Goal: Task Accomplishment & Management: Complete application form

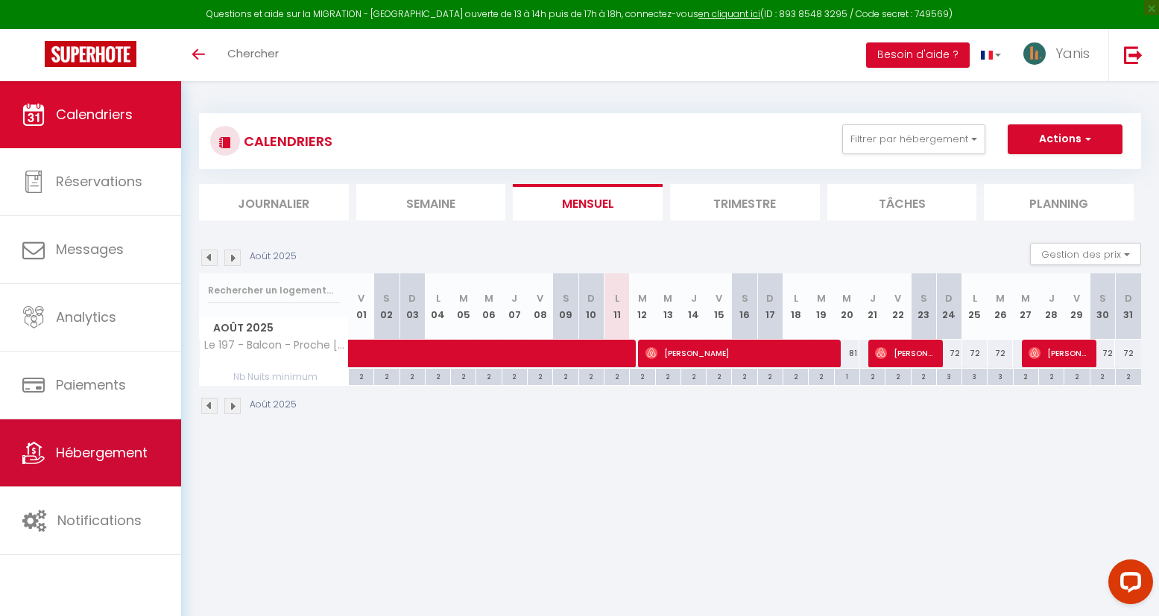
click at [64, 455] on span "Hébergement" at bounding box center [102, 452] width 92 height 19
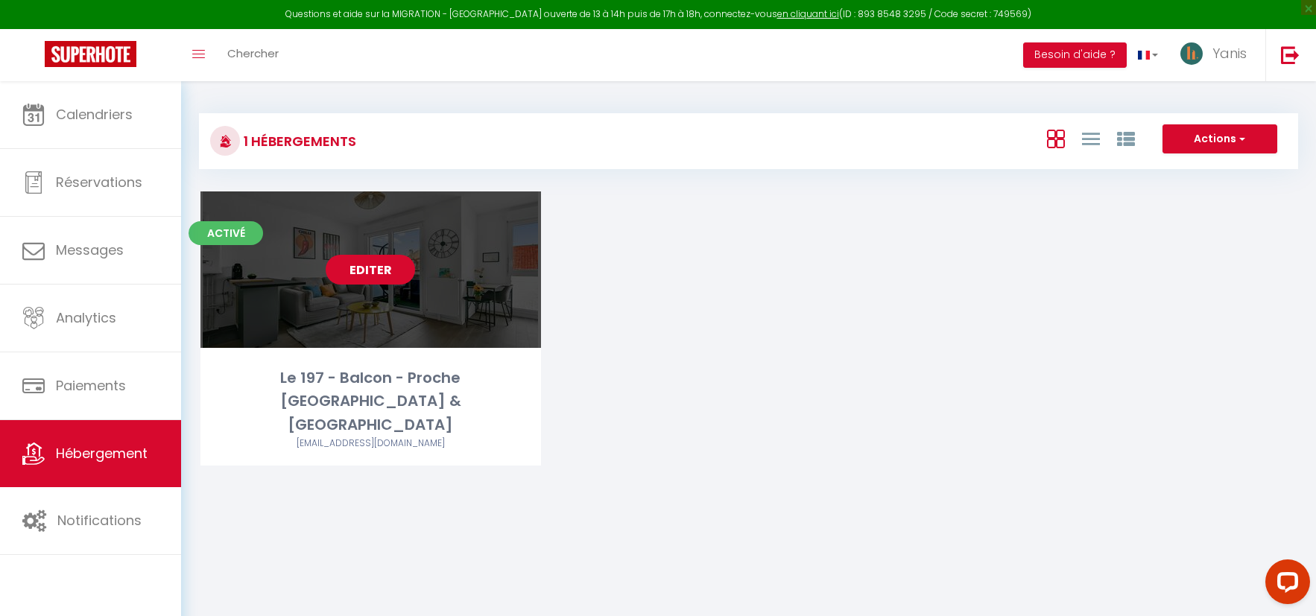
click at [364, 264] on link "Editer" at bounding box center [370, 270] width 89 height 30
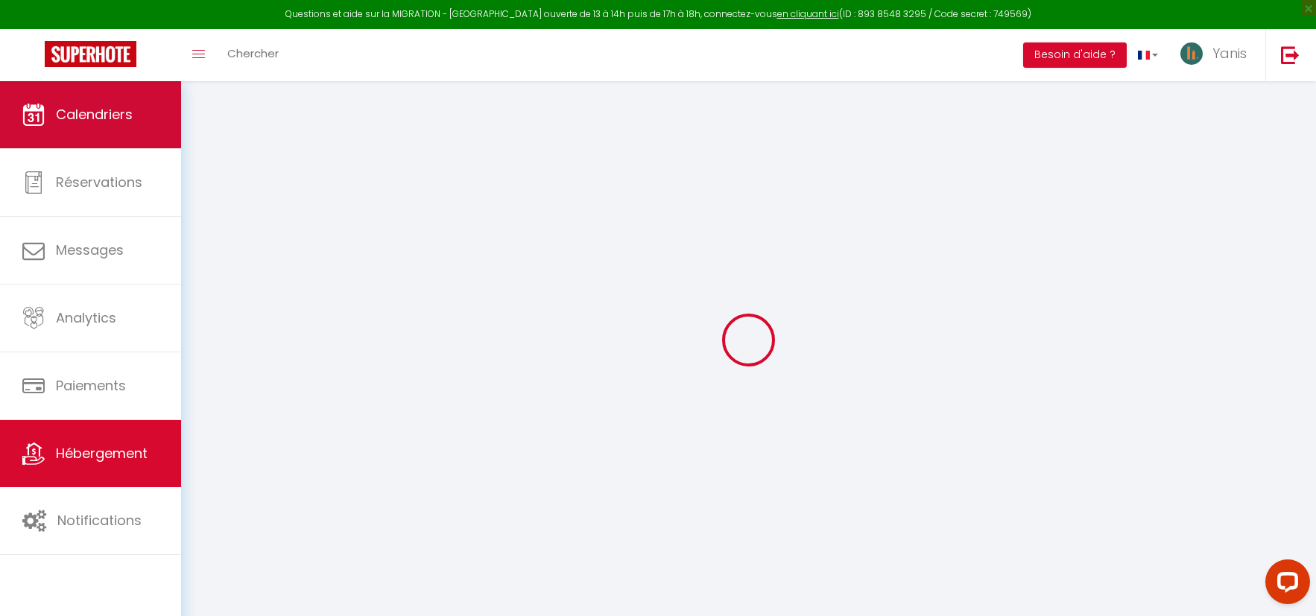
select select "16:00"
select select "23:45"
select select "11:00"
select select "30"
select select "120"
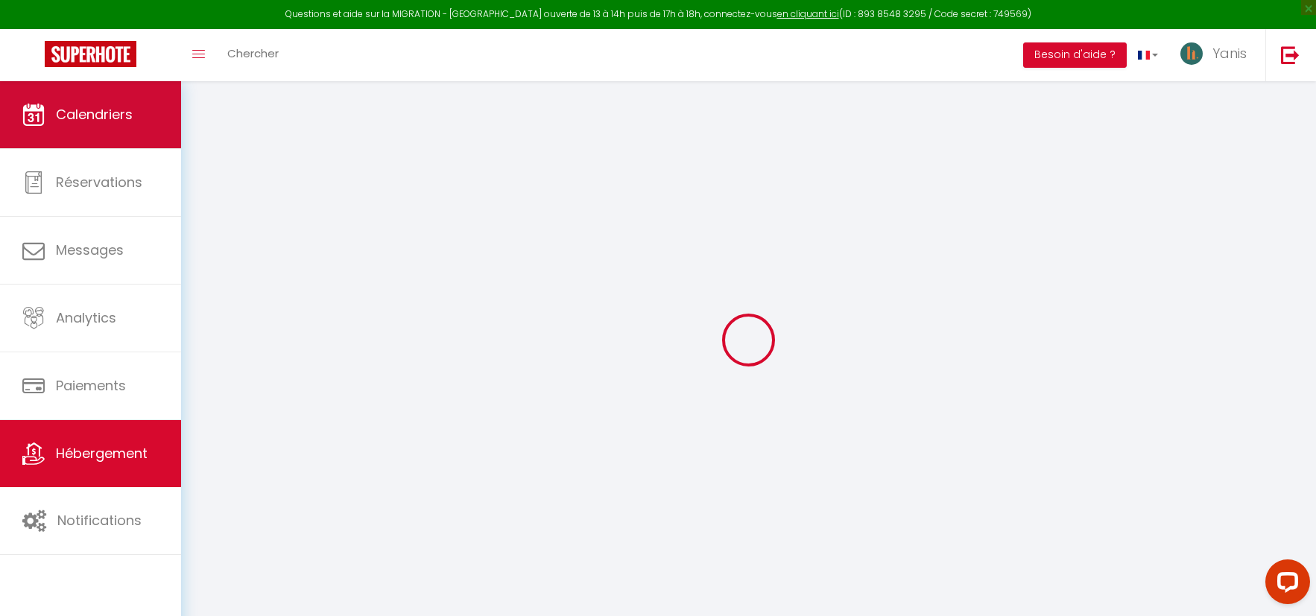
select select "31564"
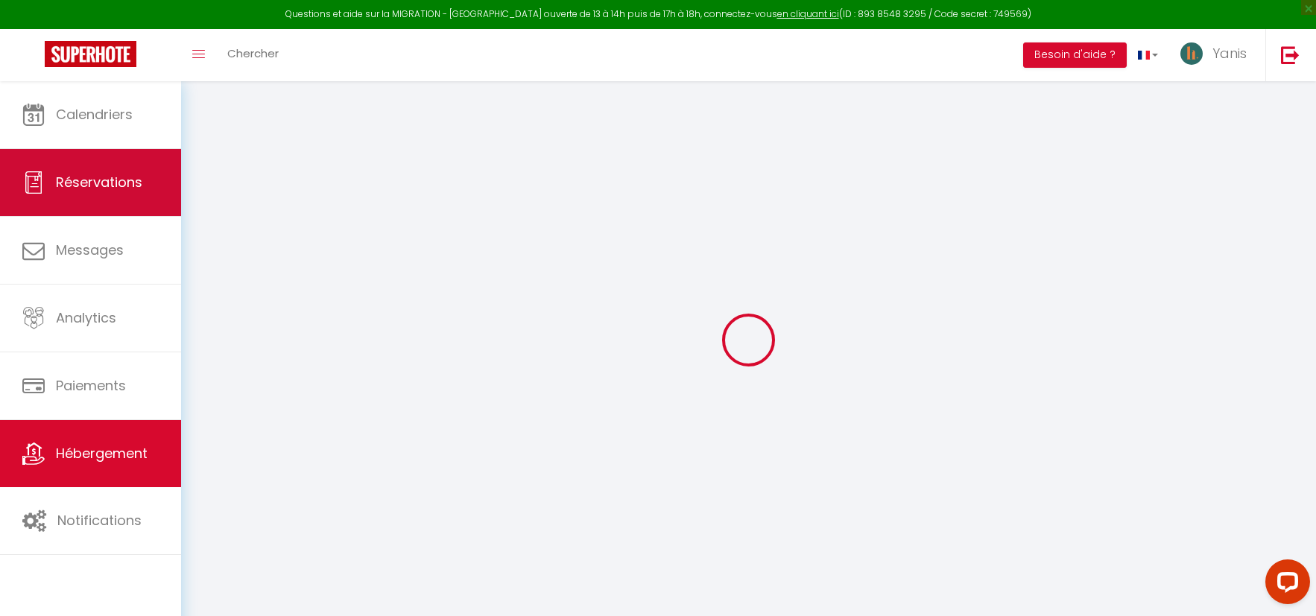
select select
checkbox input "false"
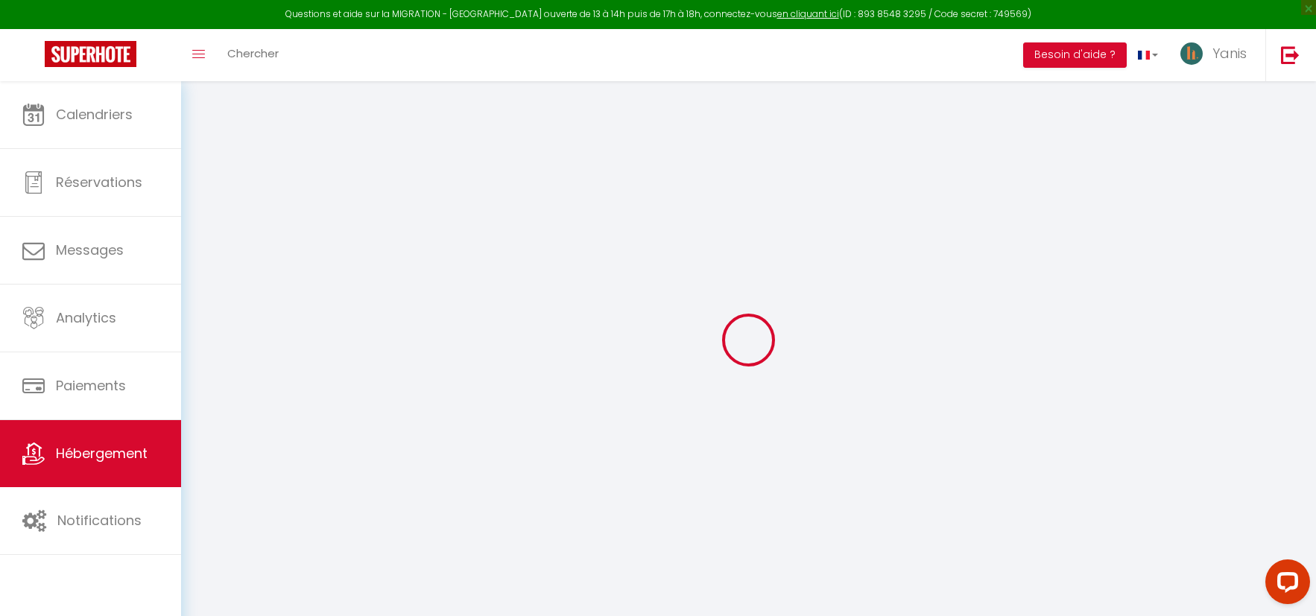
select select
checkbox input "false"
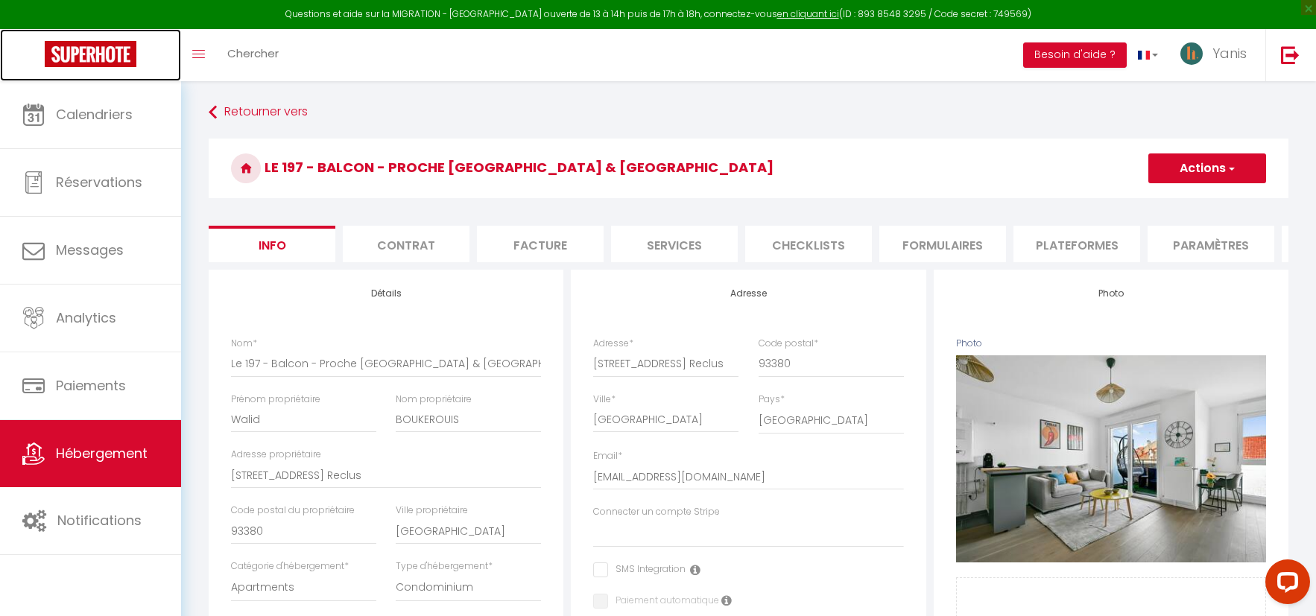
click at [113, 51] on img at bounding box center [91, 54] width 92 height 26
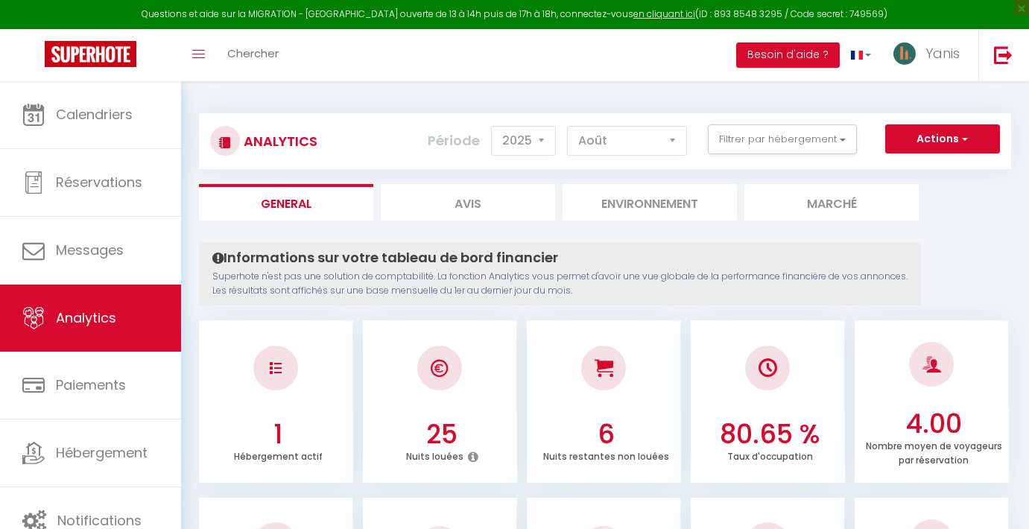
select select "2025"
select select "8"
click at [973, 139] on button "Actions" at bounding box center [942, 139] width 115 height 30
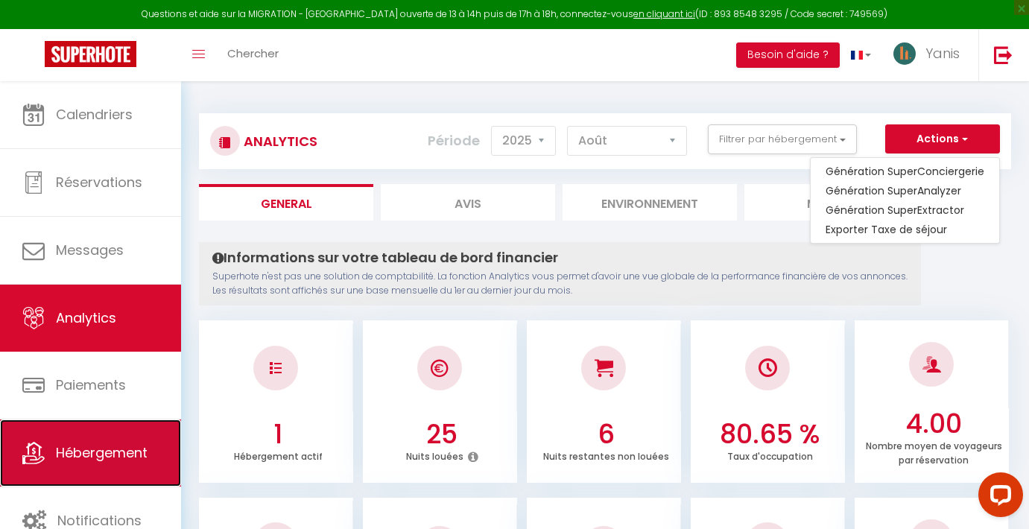
click at [94, 461] on span "Hébergement" at bounding box center [102, 452] width 92 height 19
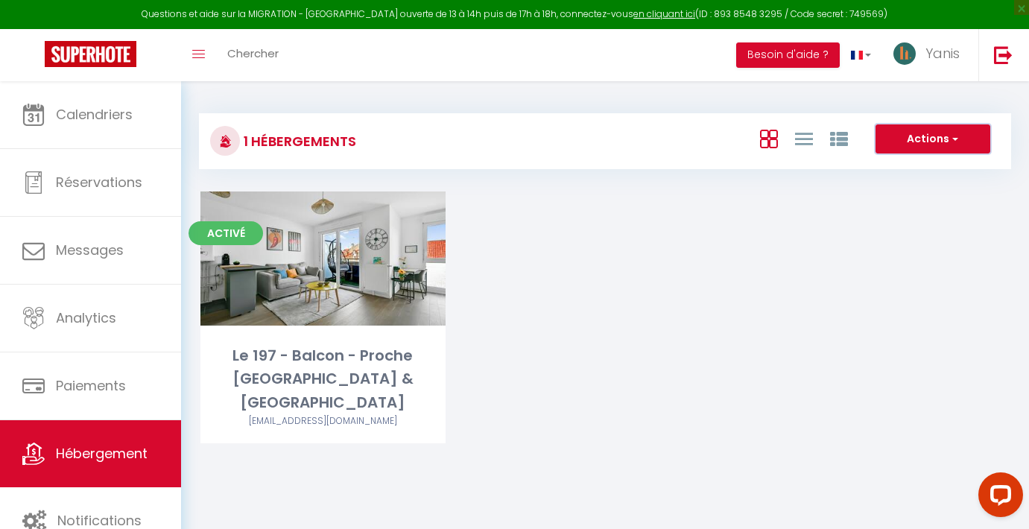
click at [932, 142] on button "Actions" at bounding box center [933, 139] width 115 height 30
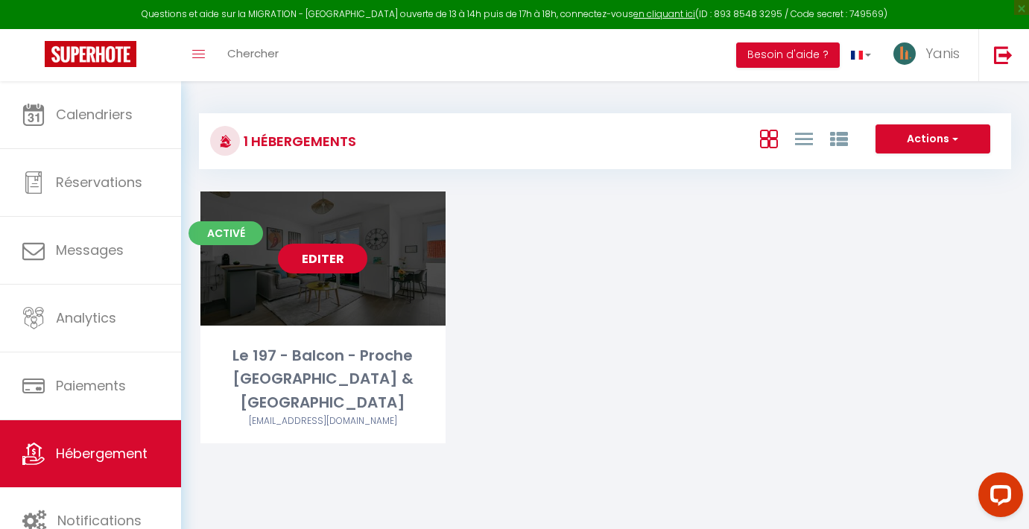
click at [323, 270] on link "Editer" at bounding box center [322, 259] width 89 height 30
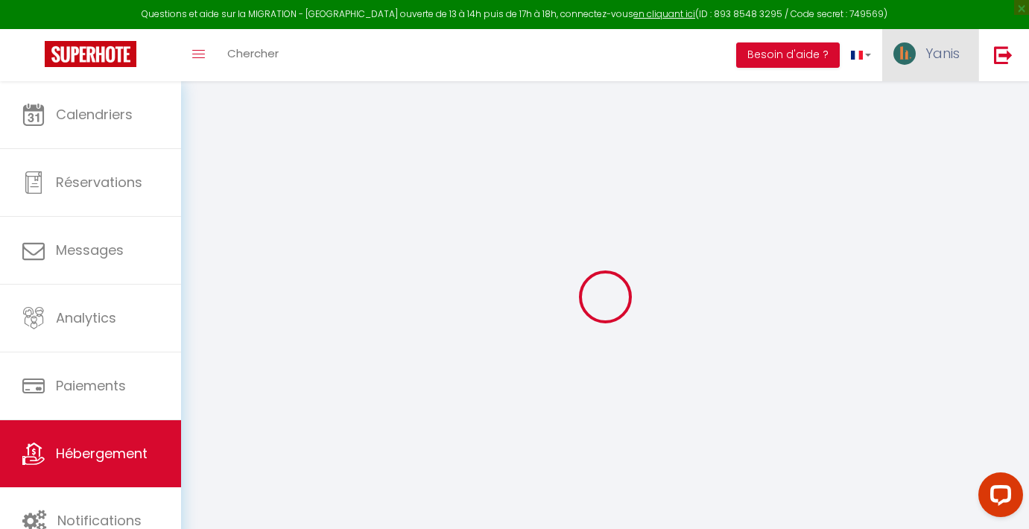
select select
checkbox input "false"
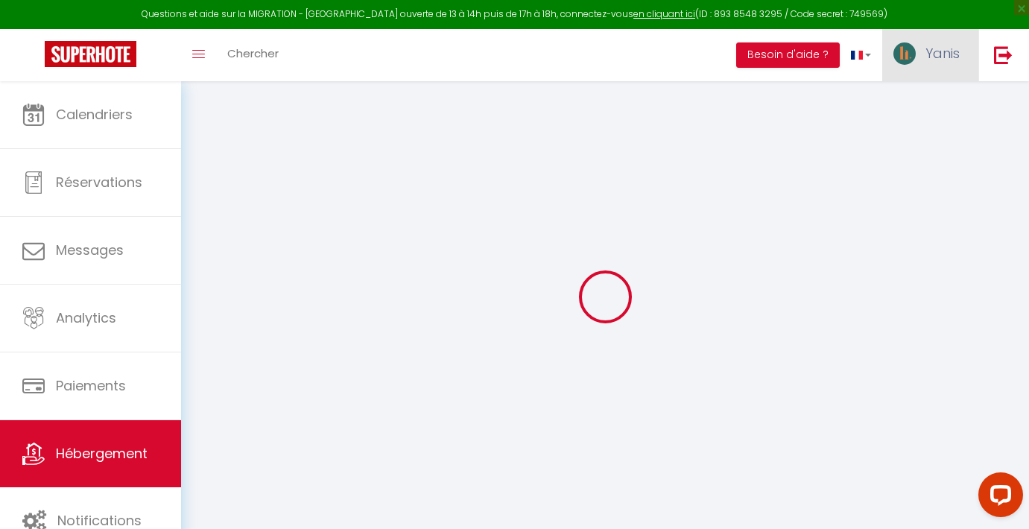
select select "16:00"
select select "23:45"
select select "11:00"
select select "30"
select select "120"
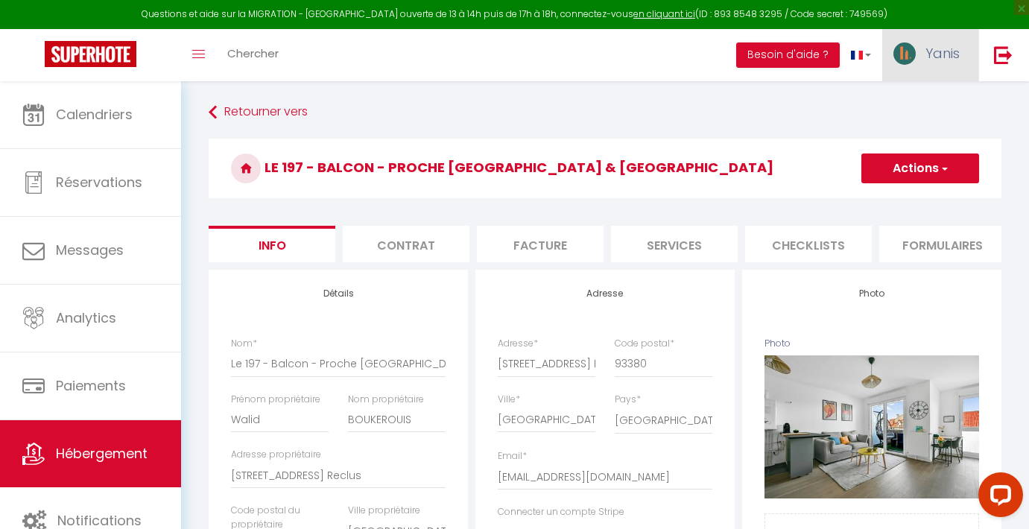
click at [926, 65] on link "Yanis" at bounding box center [930, 55] width 96 height 52
click at [920, 133] on link "Équipe" at bounding box center [919, 130] width 110 height 25
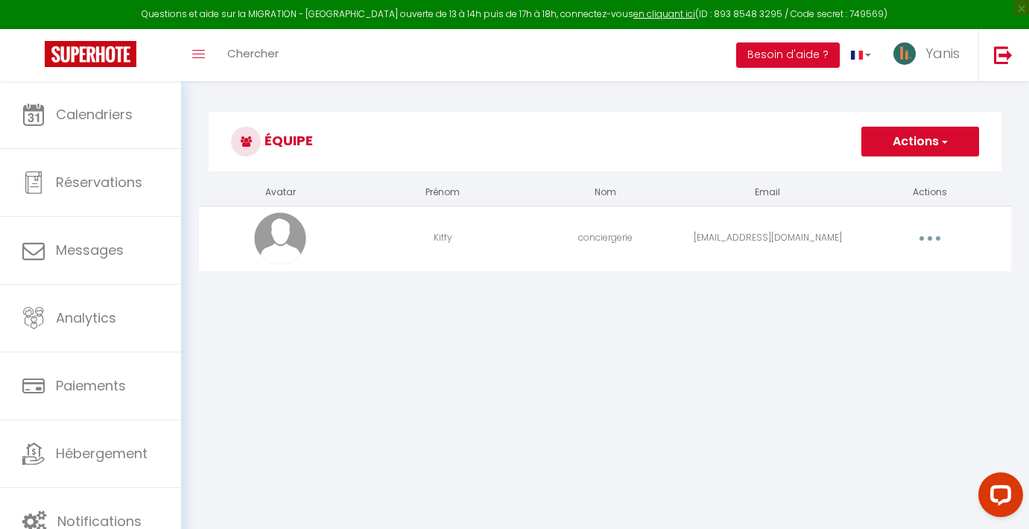
click at [919, 145] on button "Actions" at bounding box center [921, 142] width 118 height 30
click at [908, 173] on link "Ajouter un nouvel utilisateur" at bounding box center [891, 174] width 176 height 19
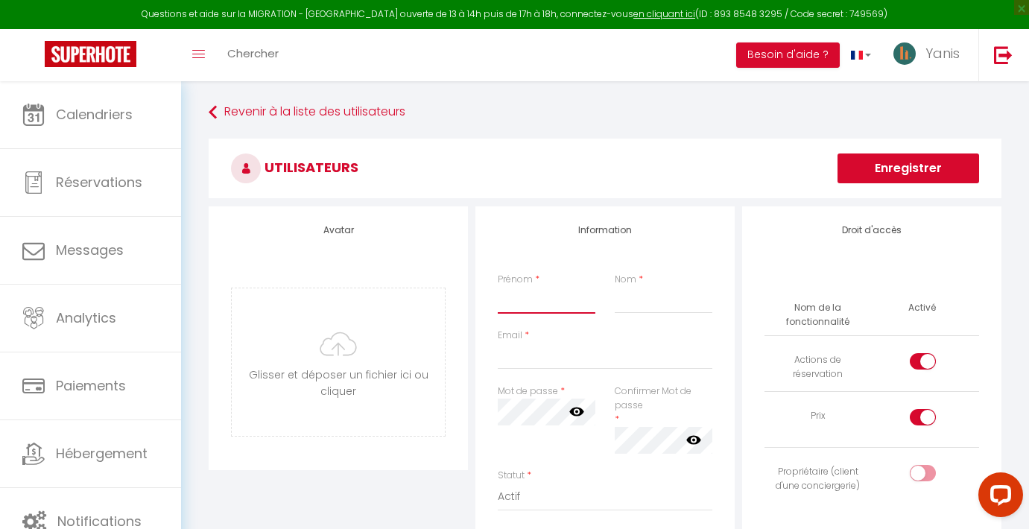
click at [534, 304] on input "Prénom" at bounding box center [547, 300] width 98 height 27
type input "Walid"
type input "BOUKEROUIS"
click at [526, 357] on input "Email" at bounding box center [605, 356] width 215 height 27
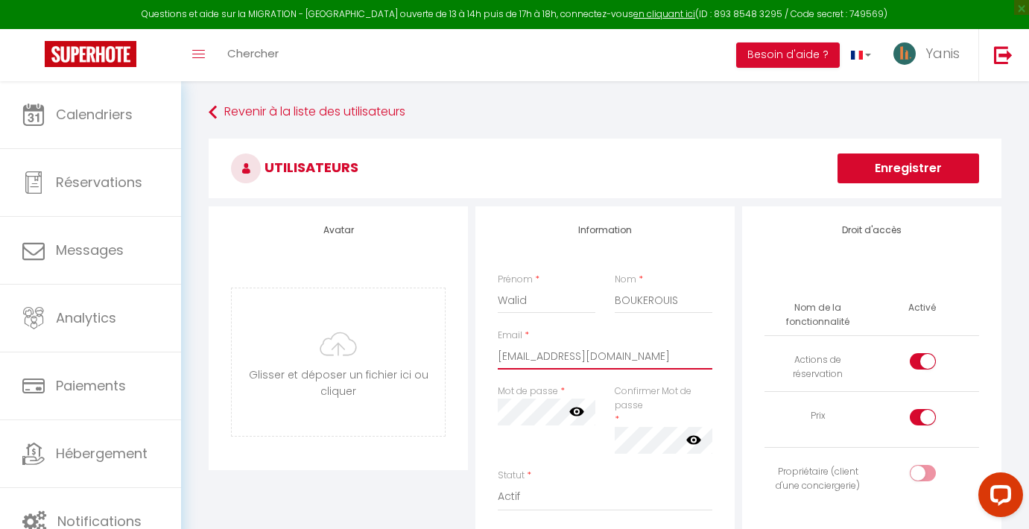
type input "walid.boukerouis@gmail.com"
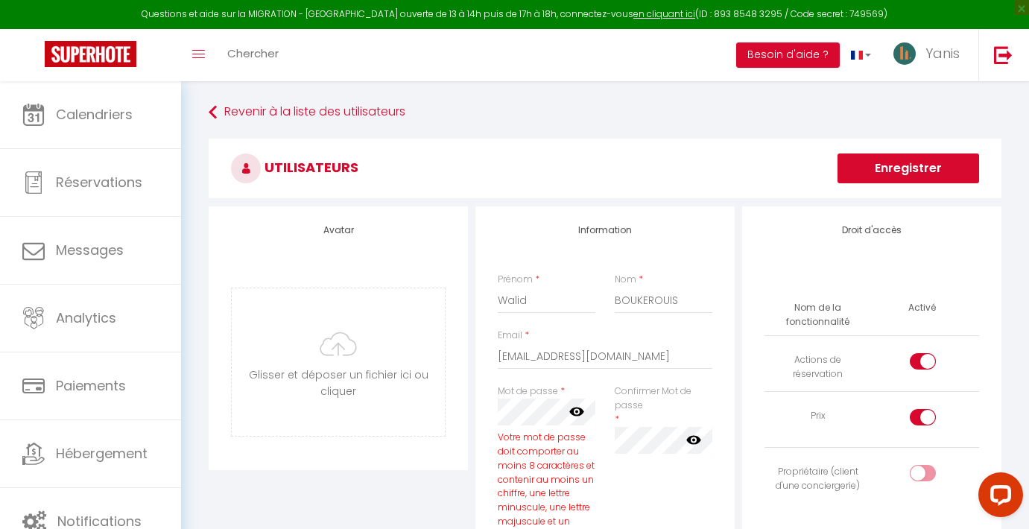
click at [575, 414] on icon at bounding box center [576, 411] width 15 height 15
click at [478, 408] on div "Information Prénom * Walid Nom * BOUKEROUIS Email * walid.boukerouis@gmail.com …" at bounding box center [604, 522] width 259 height 632
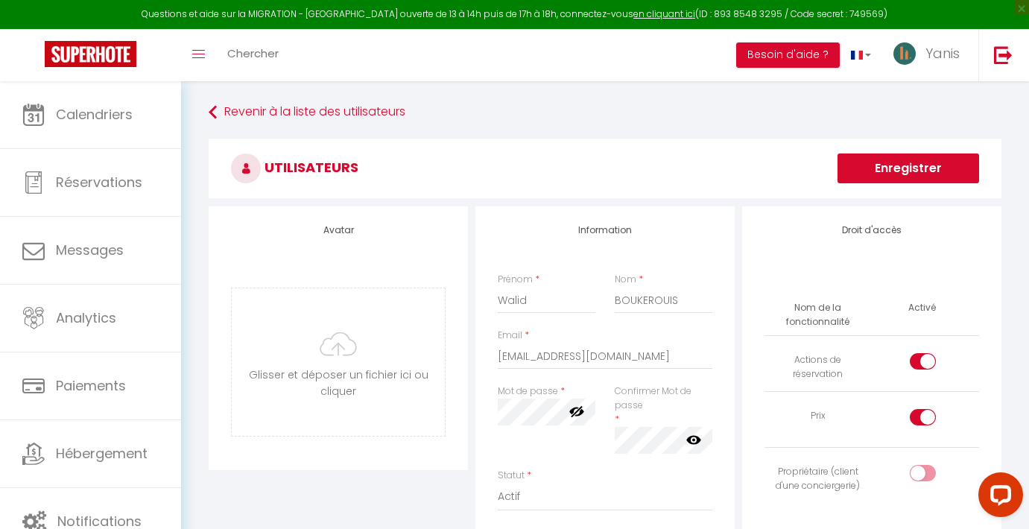
click at [601, 417] on div "Mot de passe * Votre mot de passe doit comporter au moins 8 caractères et conte…" at bounding box center [546, 427] width 117 height 84
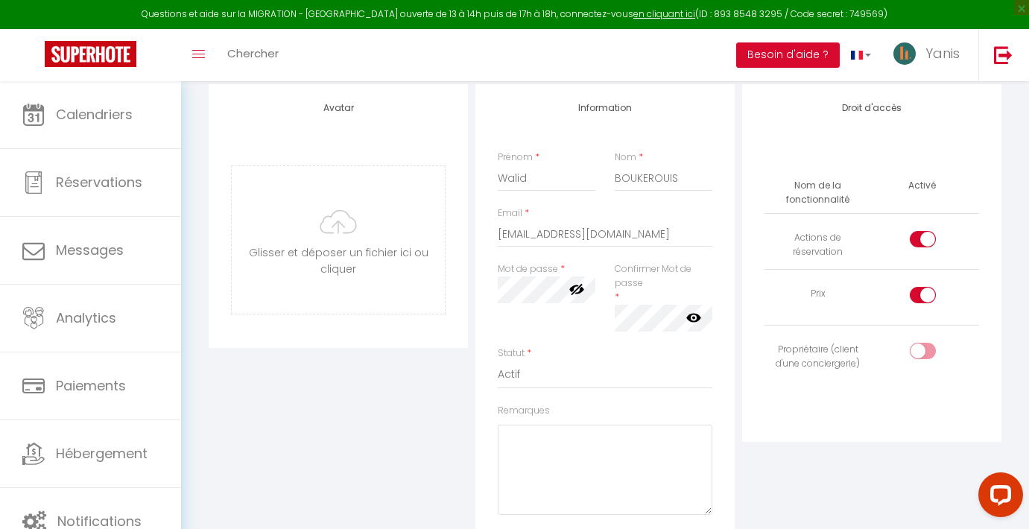
scroll to position [124, 0]
click at [917, 348] on div at bounding box center [923, 349] width 26 height 16
click at [923, 348] on input "checkbox" at bounding box center [936, 352] width 26 height 22
checkbox input "true"
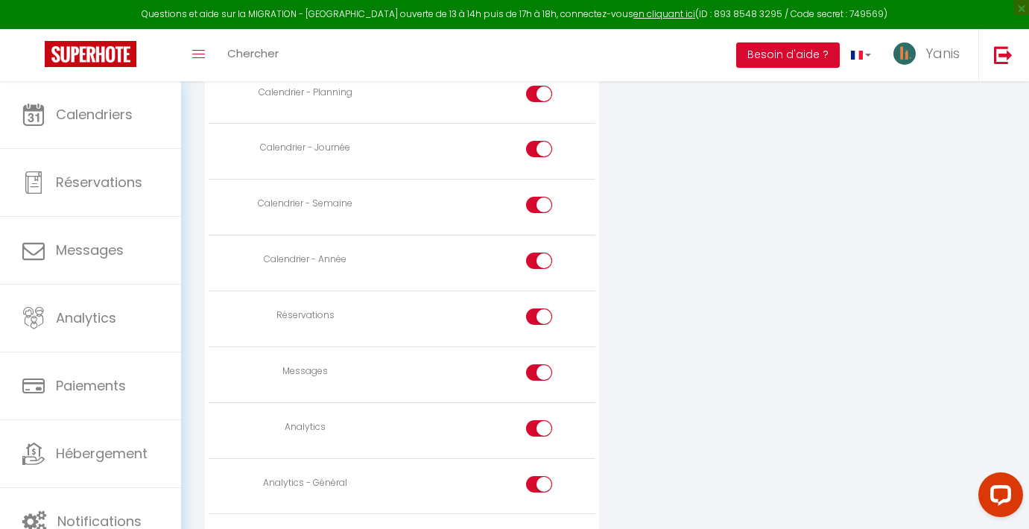
scroll to position [889, 0]
click at [554, 371] on input "checkbox" at bounding box center [552, 372] width 26 height 22
checkbox input "false"
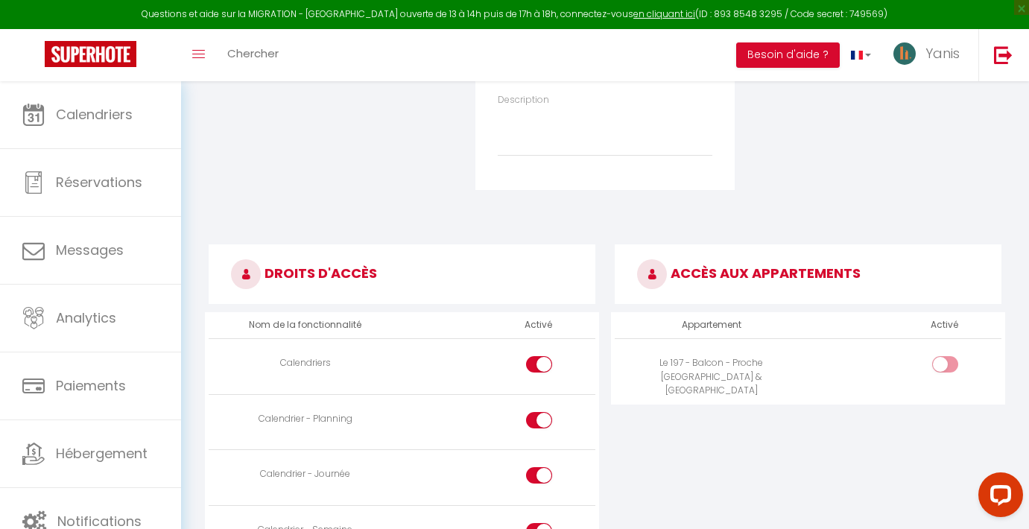
scroll to position [564, 0]
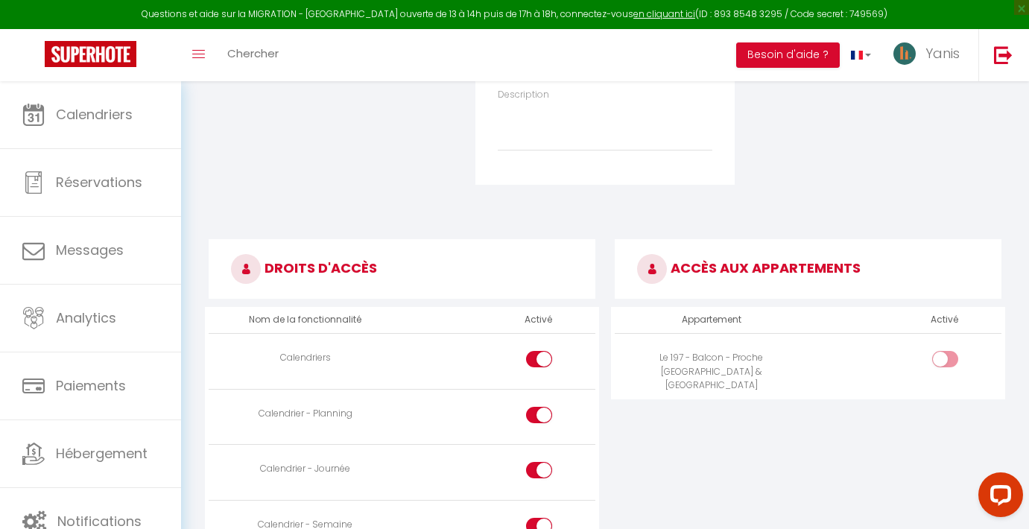
click at [962, 360] on input "checkbox" at bounding box center [958, 362] width 26 height 22
checkbox input "true"
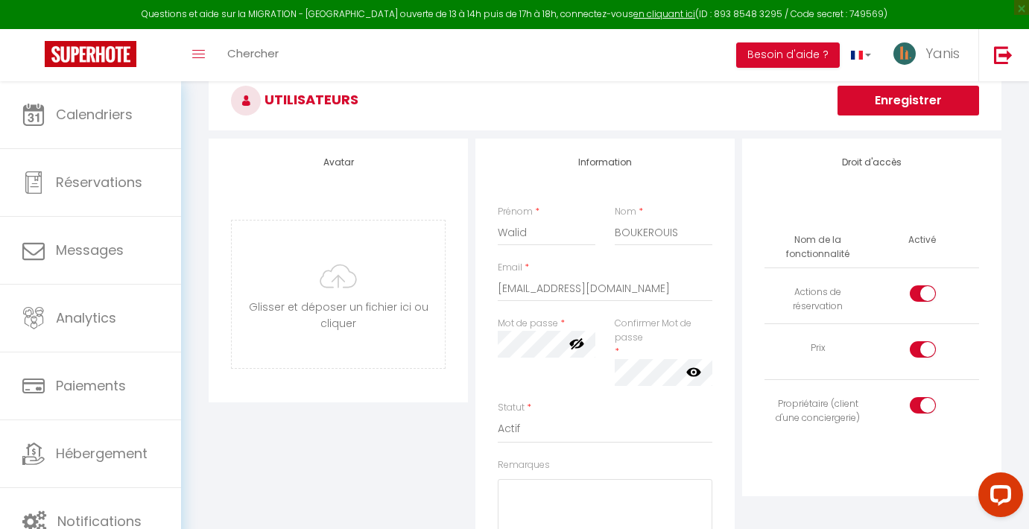
scroll to position [0, 0]
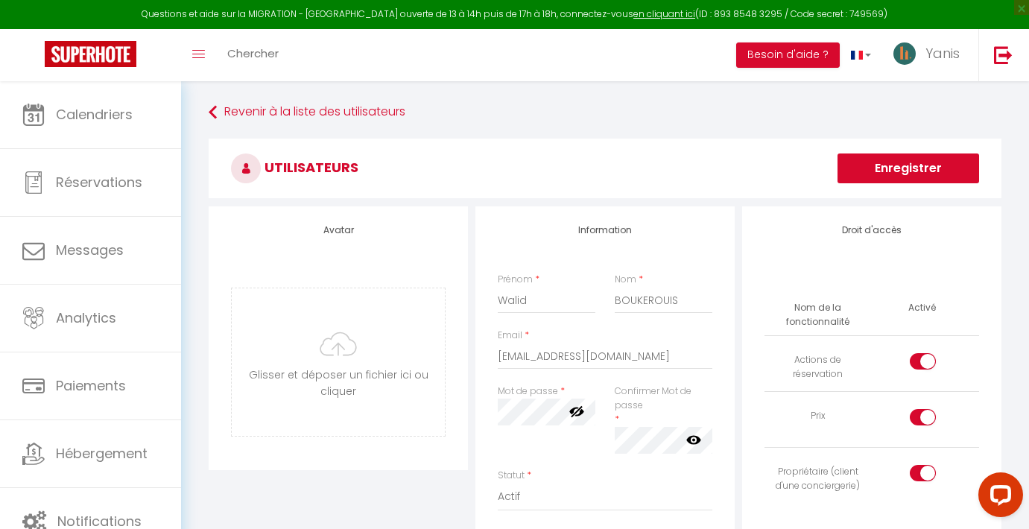
click at [897, 164] on button "Enregistrer" at bounding box center [909, 169] width 142 height 30
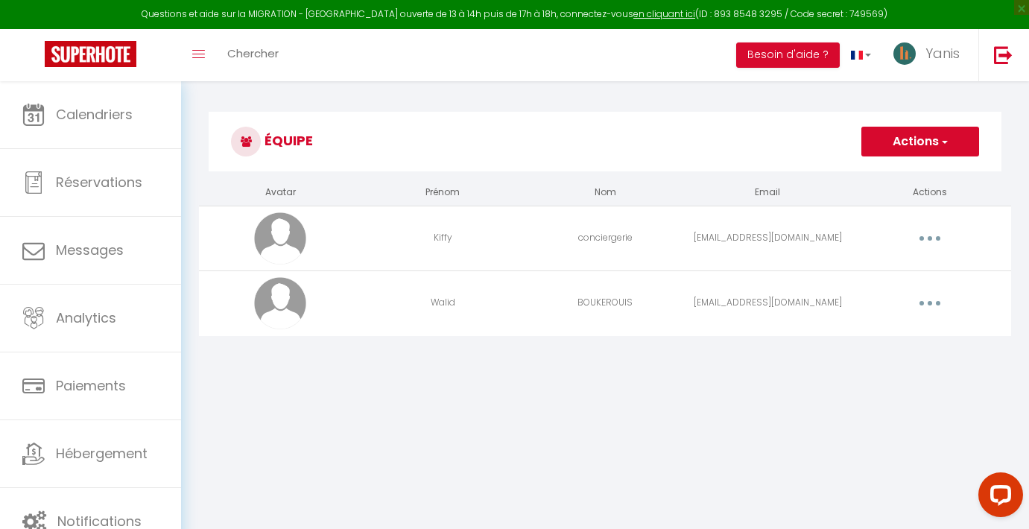
click at [917, 310] on button "button" at bounding box center [930, 303] width 42 height 24
click at [879, 337] on link "Editer" at bounding box center [891, 337] width 110 height 25
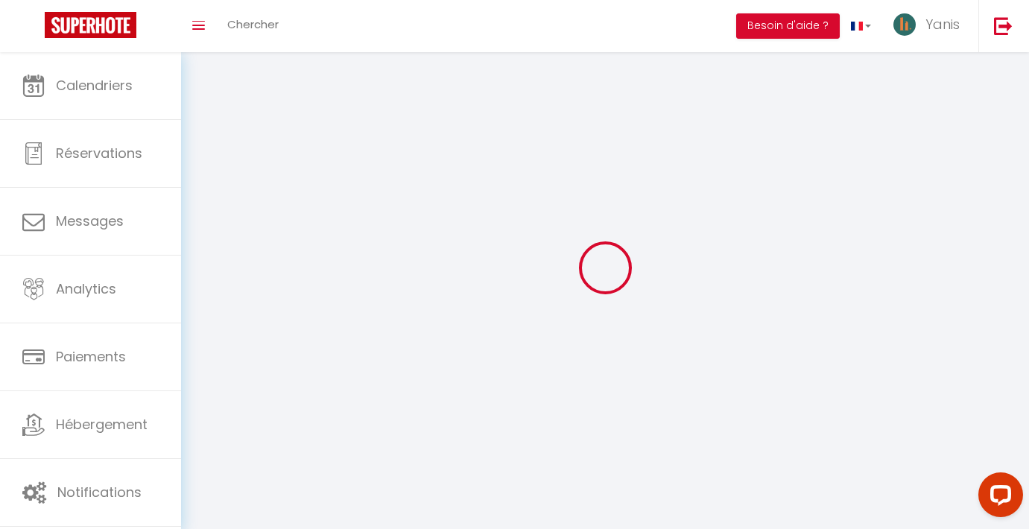
type input "Walid"
type input "BOUKEROUIS"
type input "walid.boukerouis@gmail.com"
type textarea "https://app.superhote.com/#/connect/tj7UAfAv7M"
checkbox input "true"
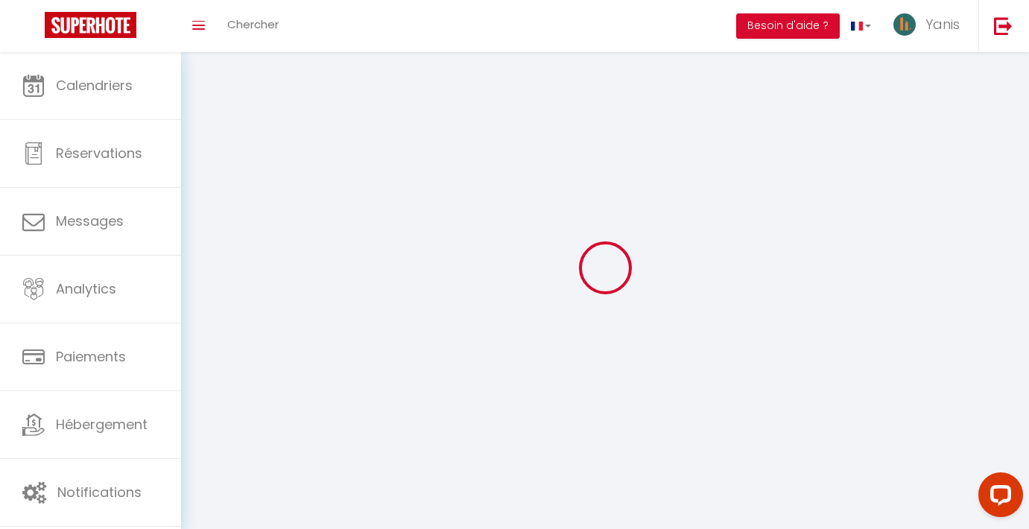
checkbox input "true"
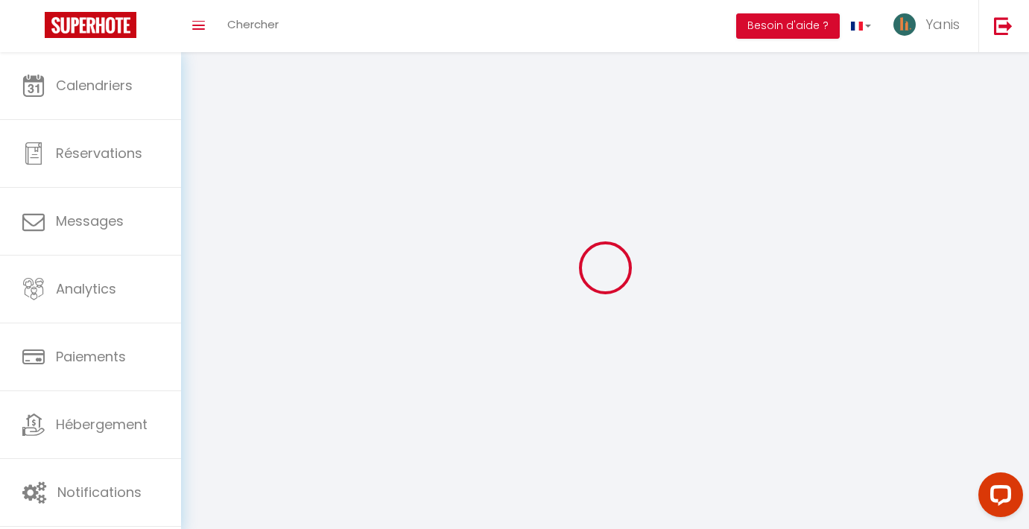
checkbox input "true"
checkbox input "false"
checkbox input "true"
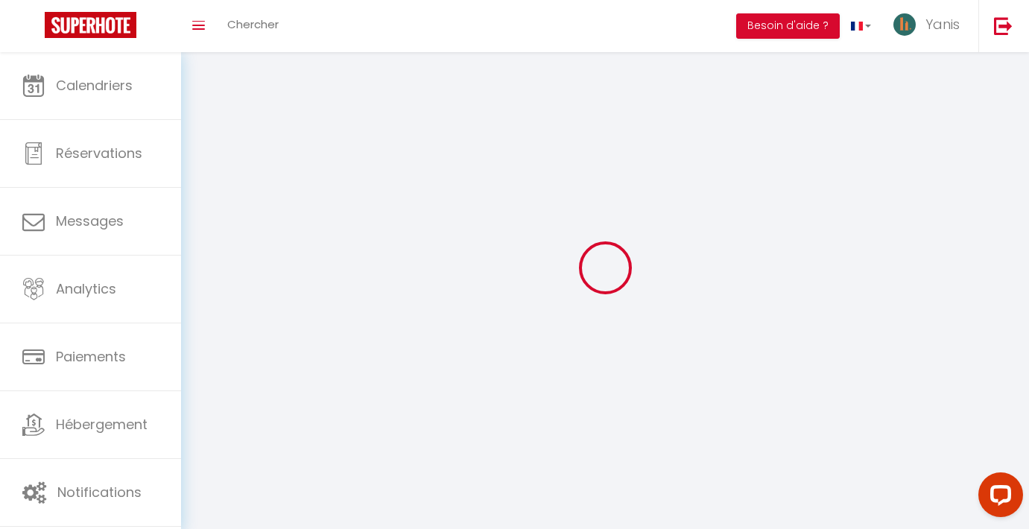
checkbox input "true"
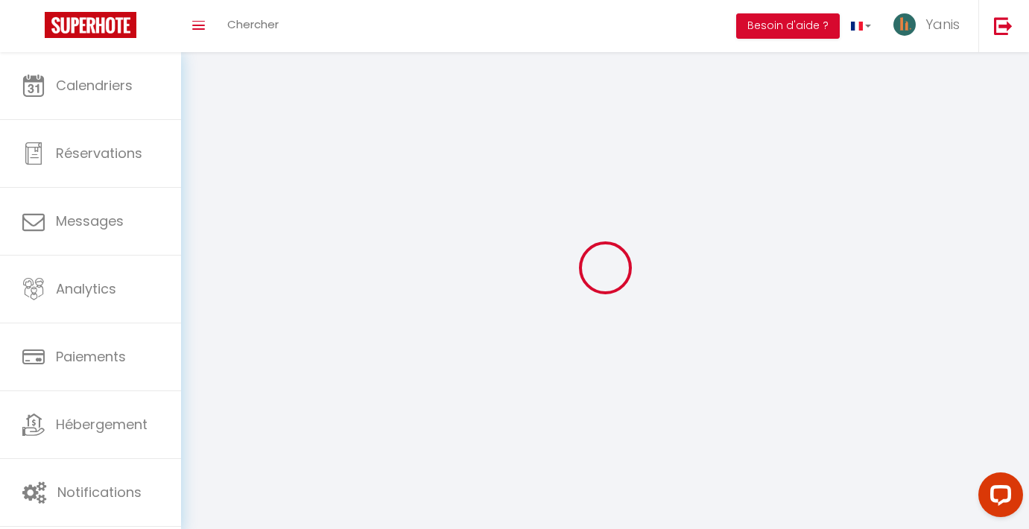
checkbox input "true"
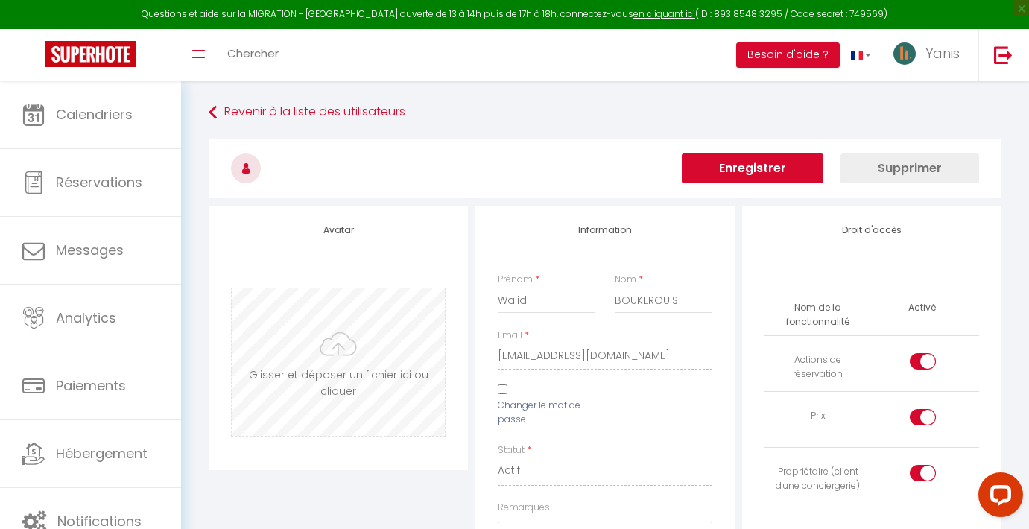
click at [353, 336] on input "file" at bounding box center [338, 362] width 213 height 148
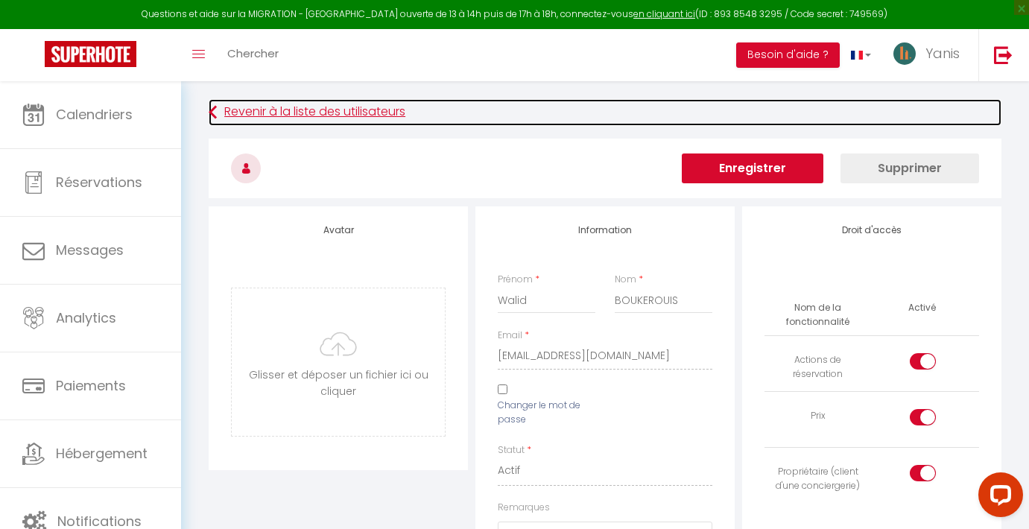
click at [212, 107] on icon at bounding box center [213, 112] width 8 height 27
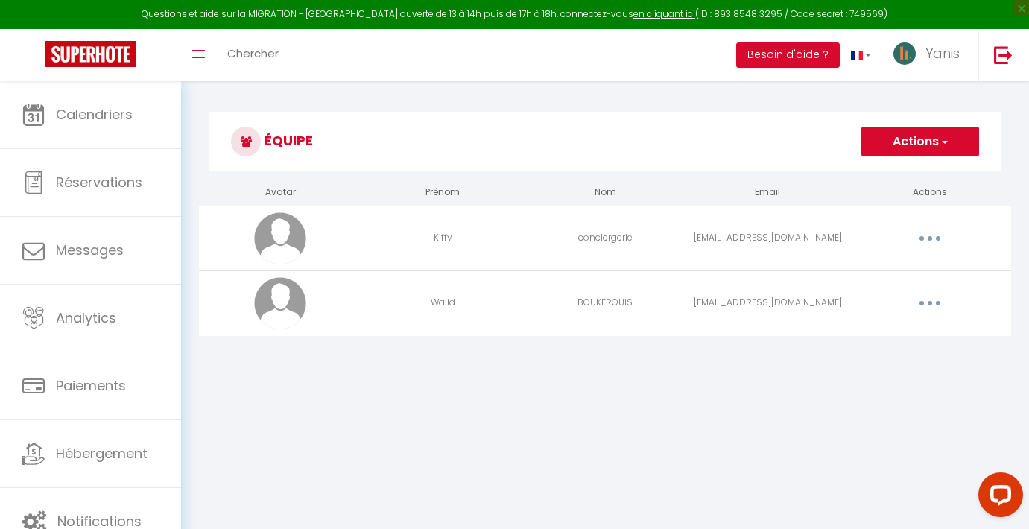
click at [936, 306] on button "button" at bounding box center [930, 303] width 42 height 24
click at [1023, 8] on span "×" at bounding box center [1021, 7] width 15 height 15
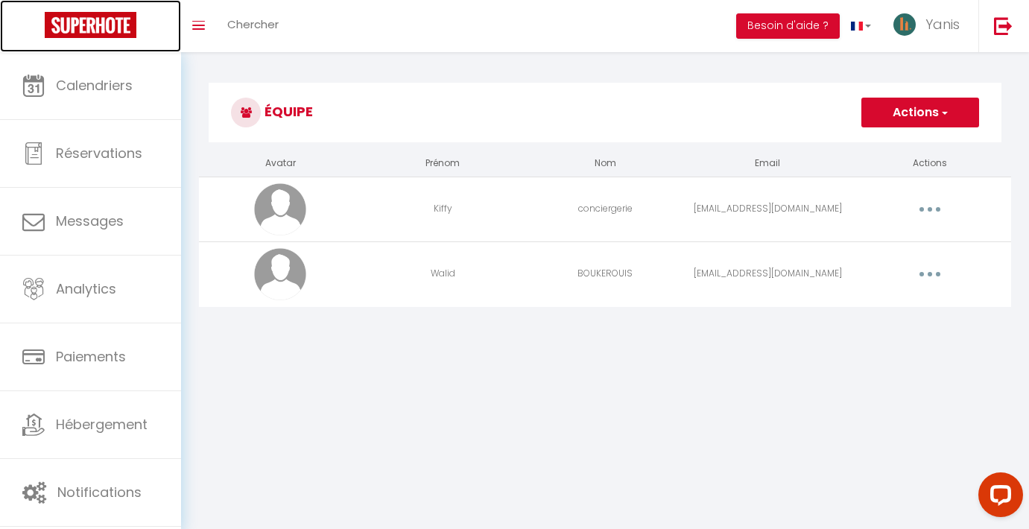
click at [94, 15] on img at bounding box center [91, 25] width 92 height 26
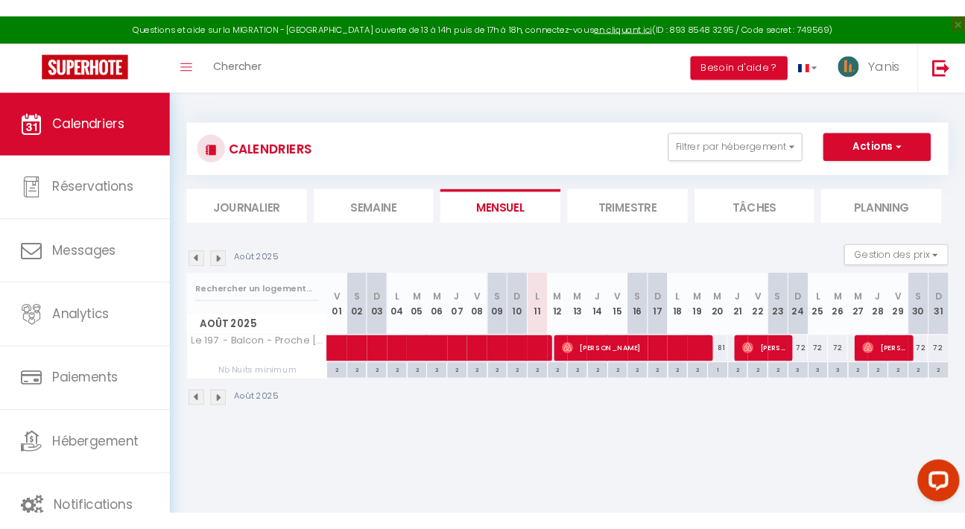
scroll to position [81, 0]
